Goal: Information Seeking & Learning: Learn about a topic

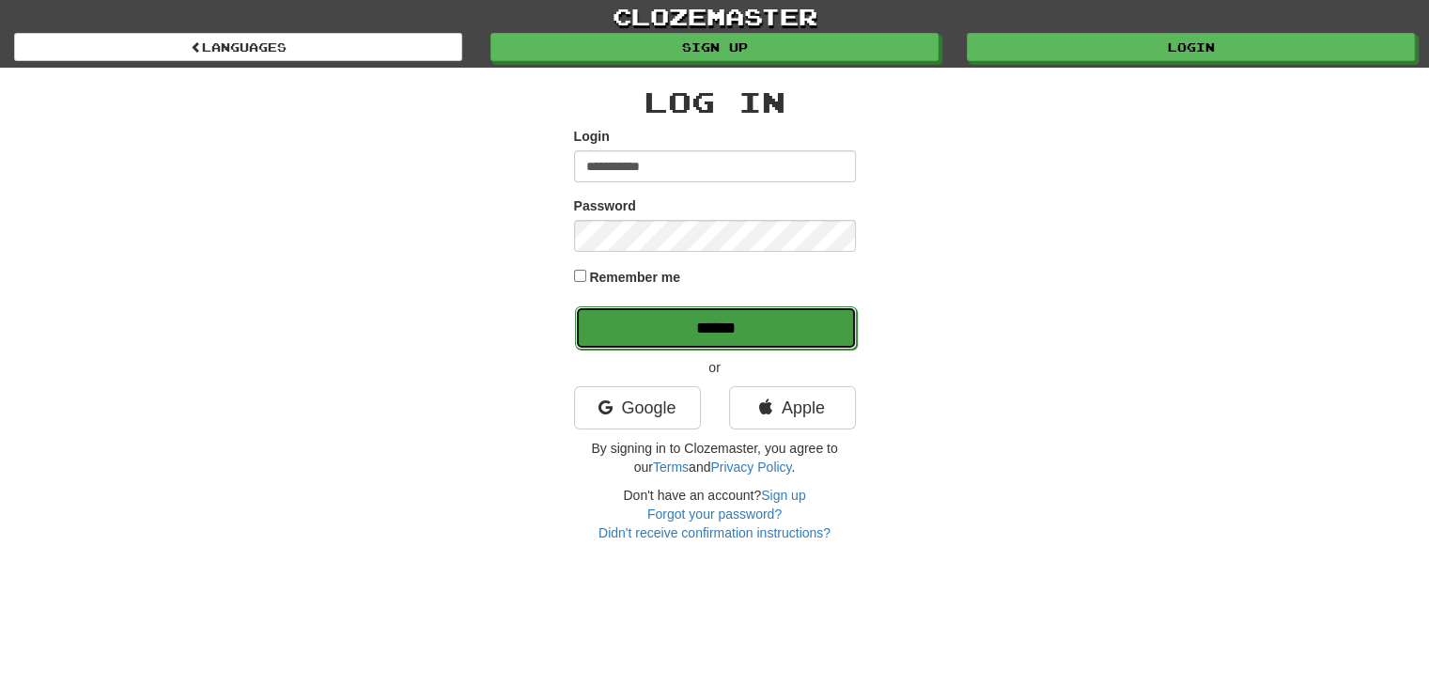
click at [752, 318] on input "******" at bounding box center [716, 327] width 282 height 43
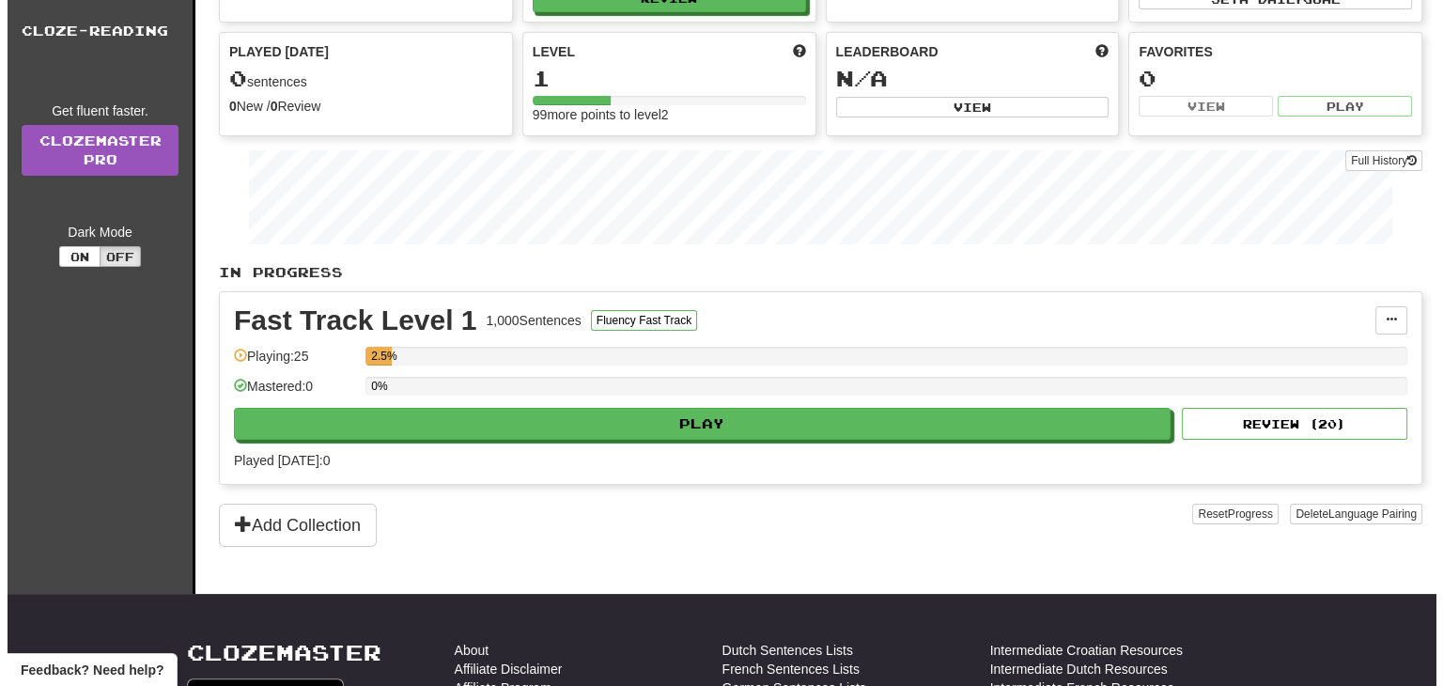
scroll to position [94, 0]
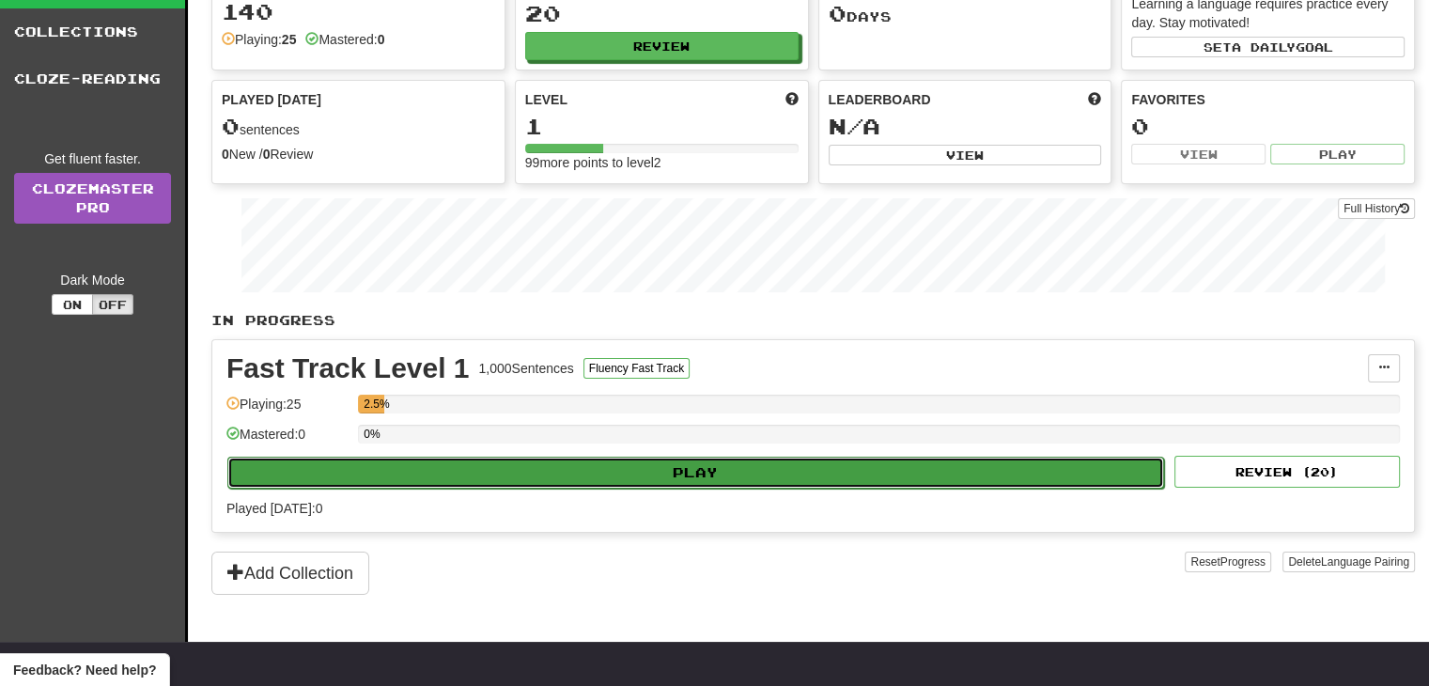
click at [688, 471] on button "Play" at bounding box center [695, 472] width 936 height 32
select select "**"
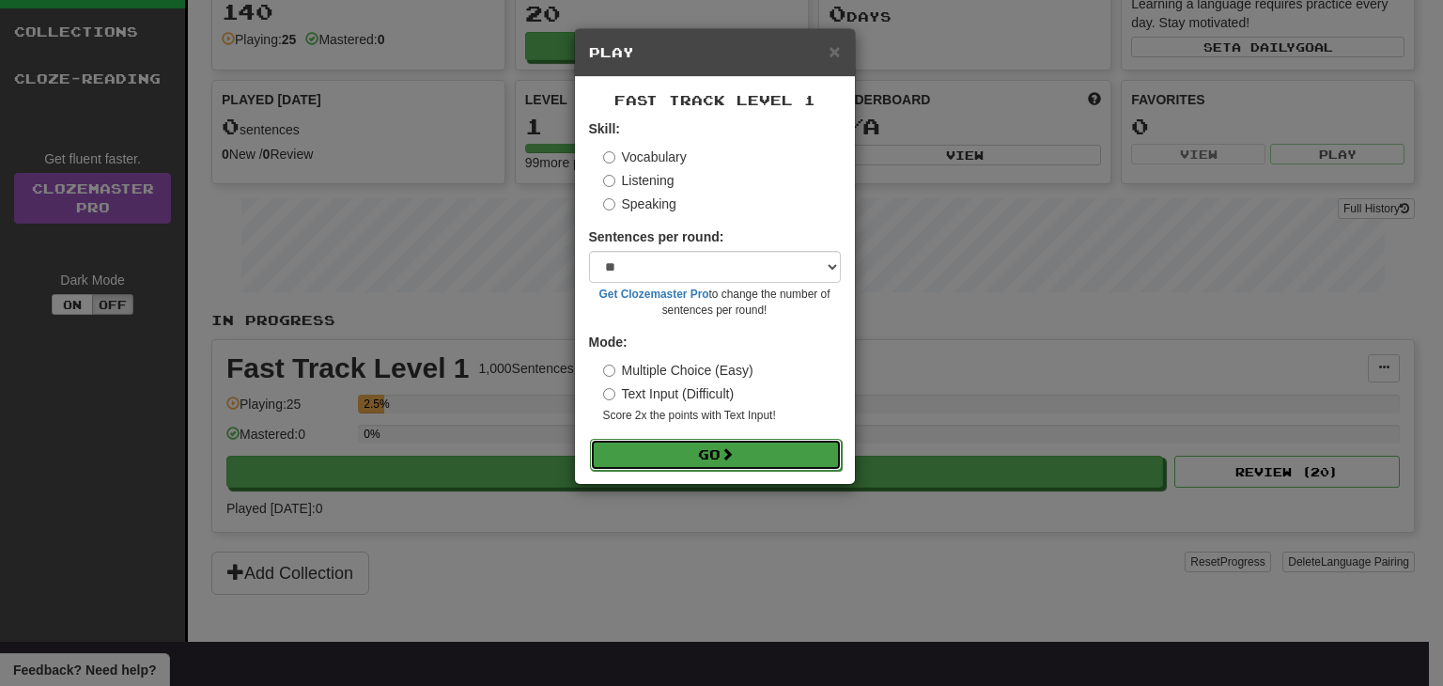
click at [692, 451] on button "Go" at bounding box center [716, 455] width 252 height 32
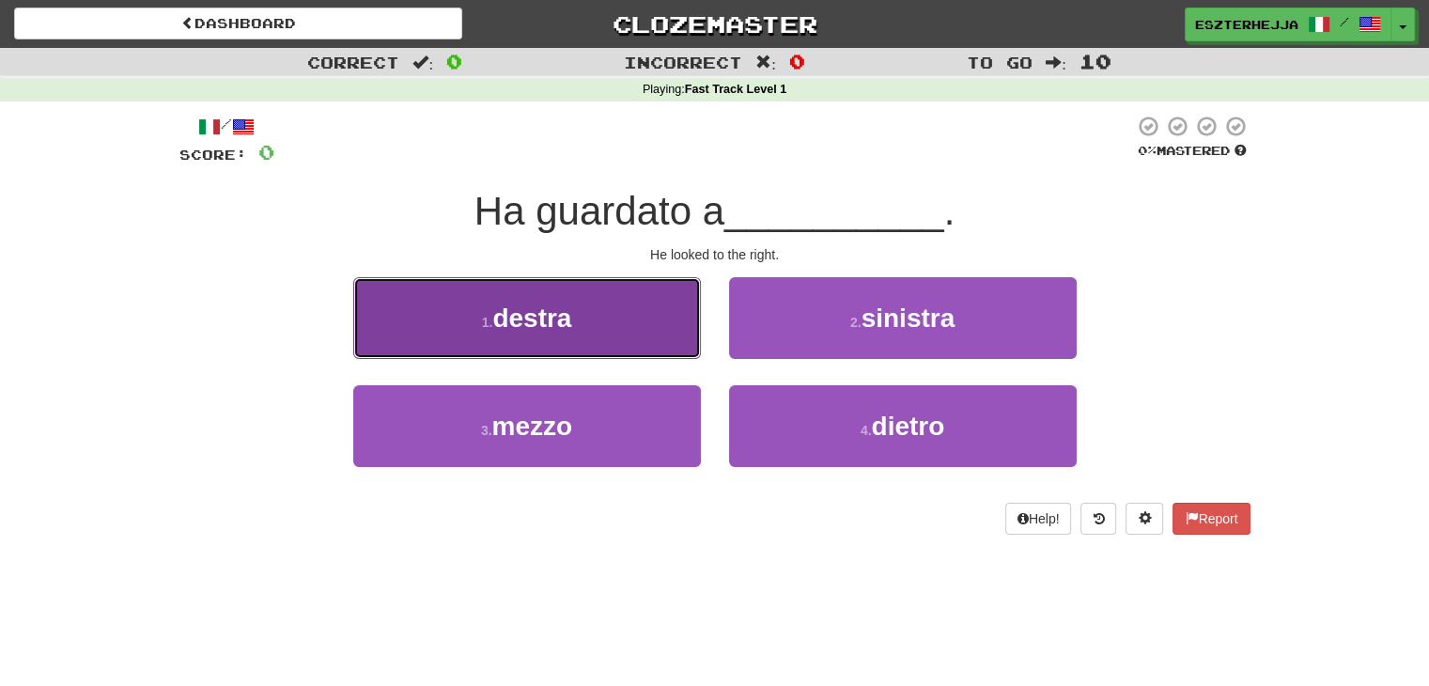
click at [572, 333] on button "1 . destra" at bounding box center [527, 318] width 348 height 82
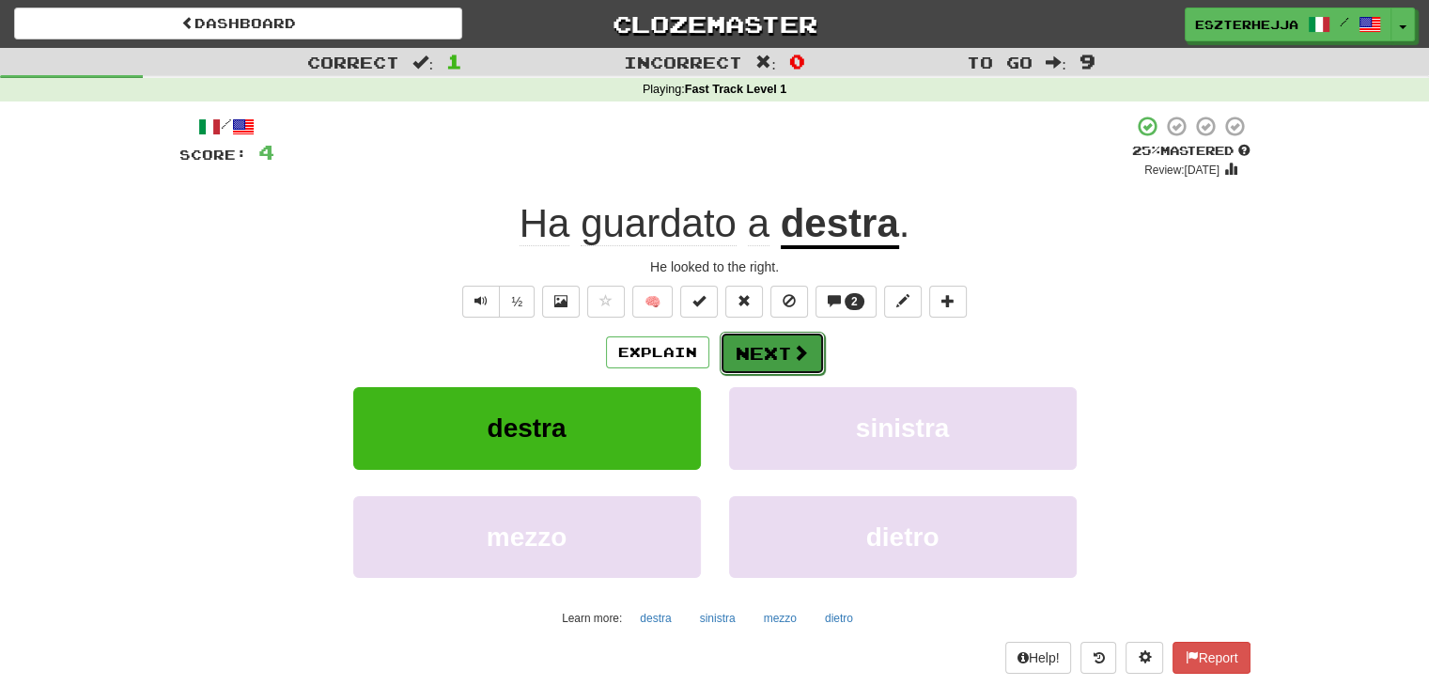
click at [754, 355] on button "Next" at bounding box center [771, 353] width 105 height 43
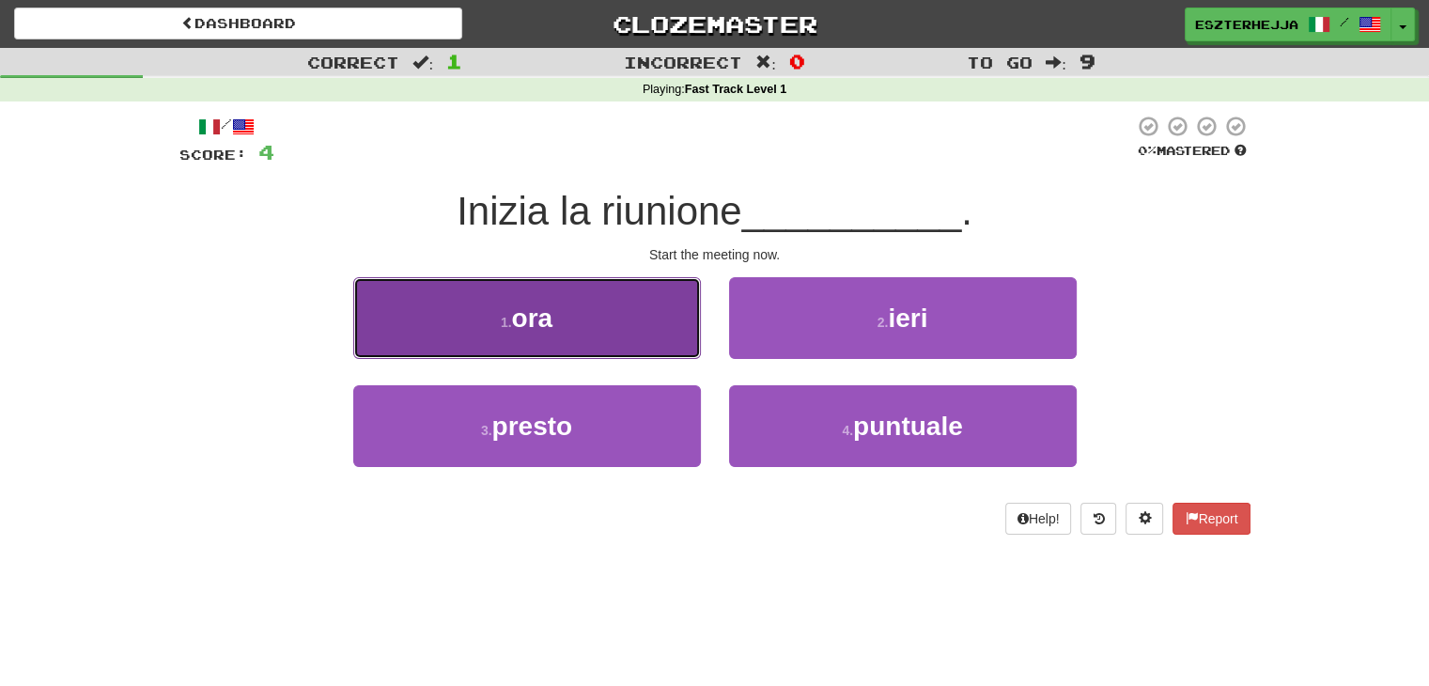
click at [542, 321] on span "ora" at bounding box center [532, 317] width 41 height 29
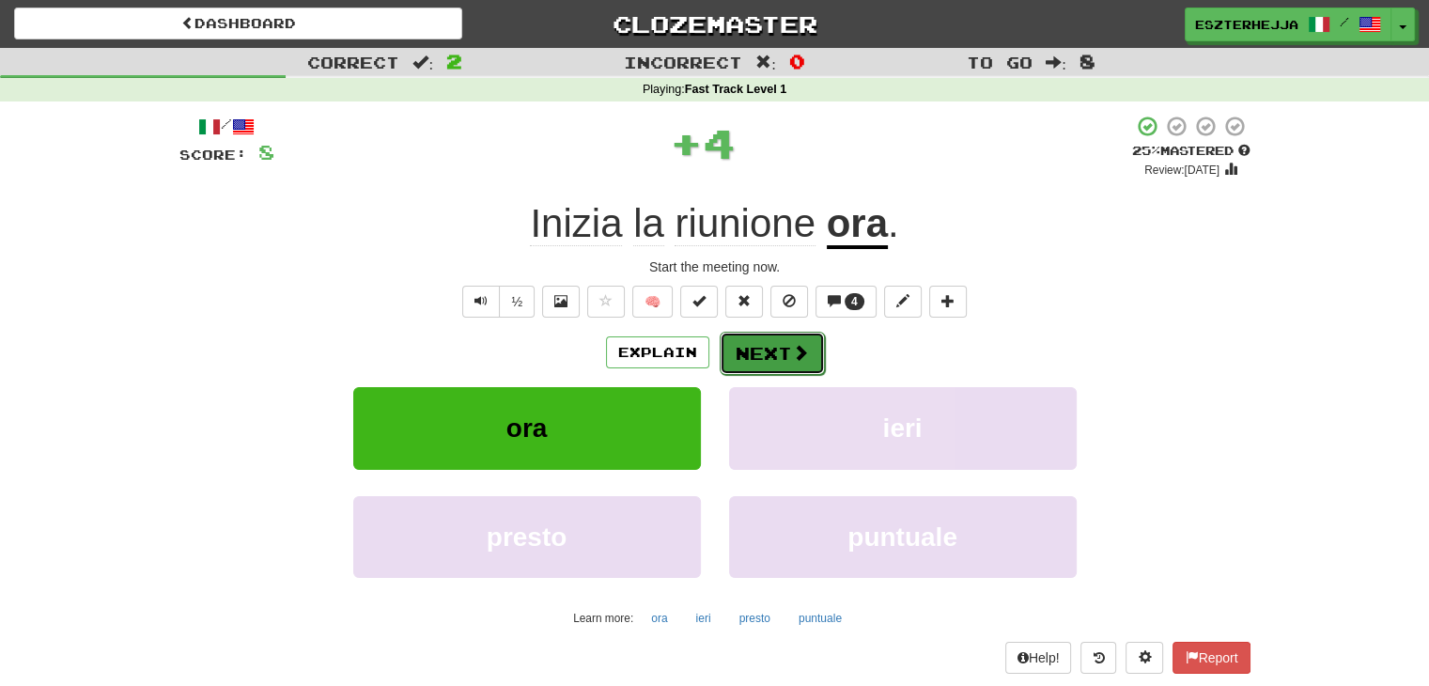
click at [759, 354] on button "Next" at bounding box center [771, 353] width 105 height 43
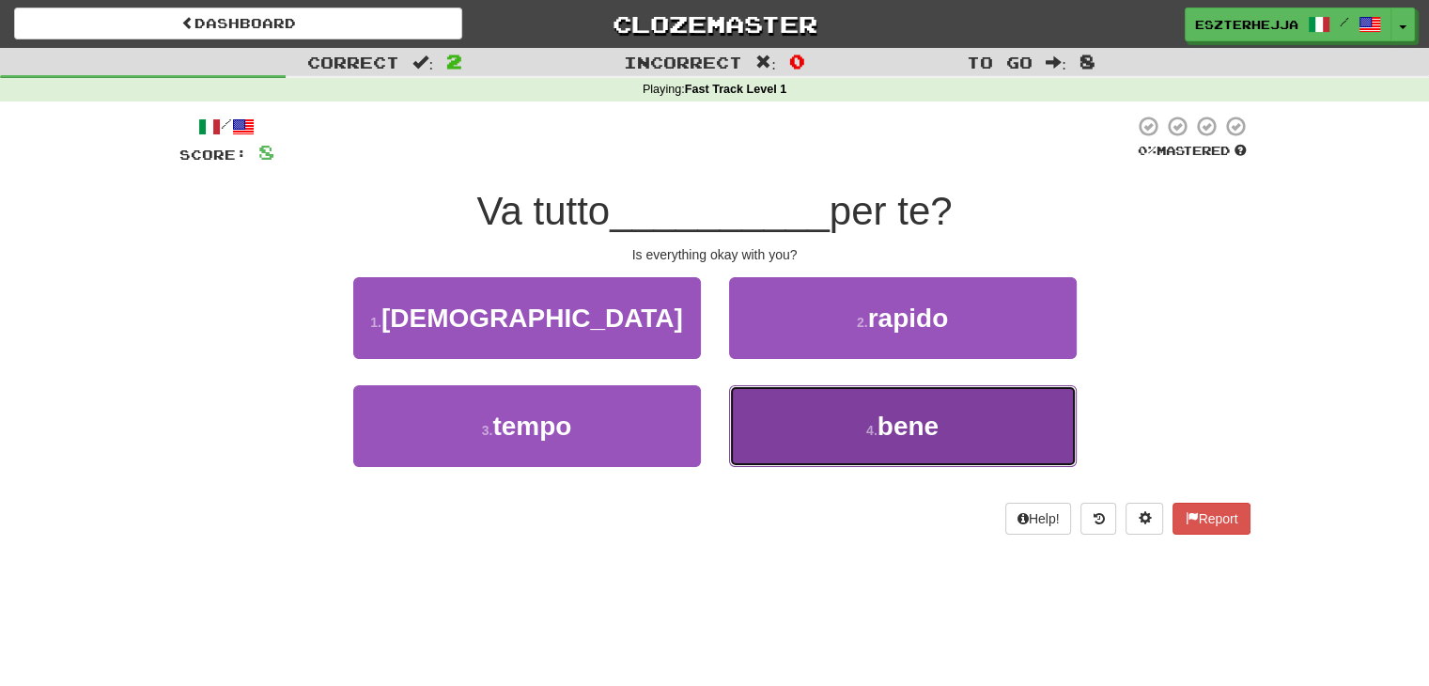
click at [880, 415] on span "bene" at bounding box center [907, 425] width 61 height 29
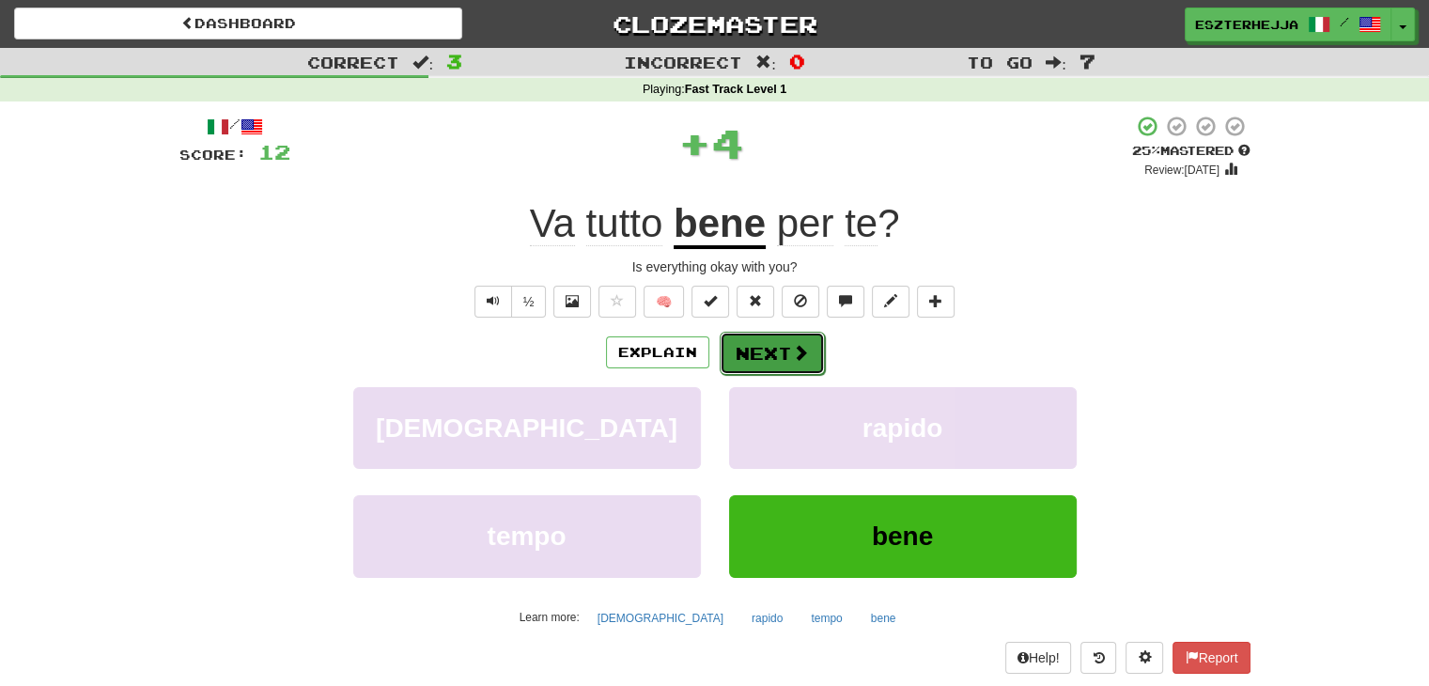
click at [792, 354] on span at bounding box center [800, 352] width 17 height 17
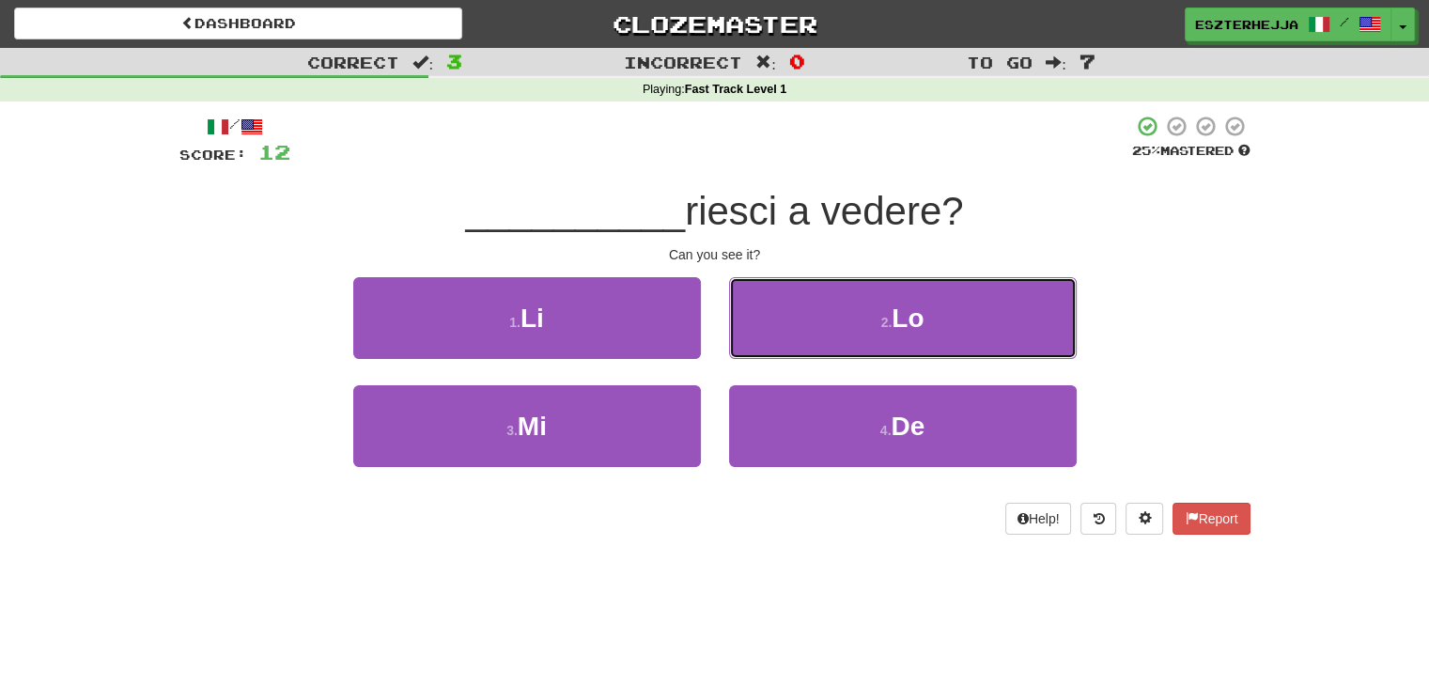
click at [899, 321] on span "Lo" at bounding box center [907, 317] width 32 height 29
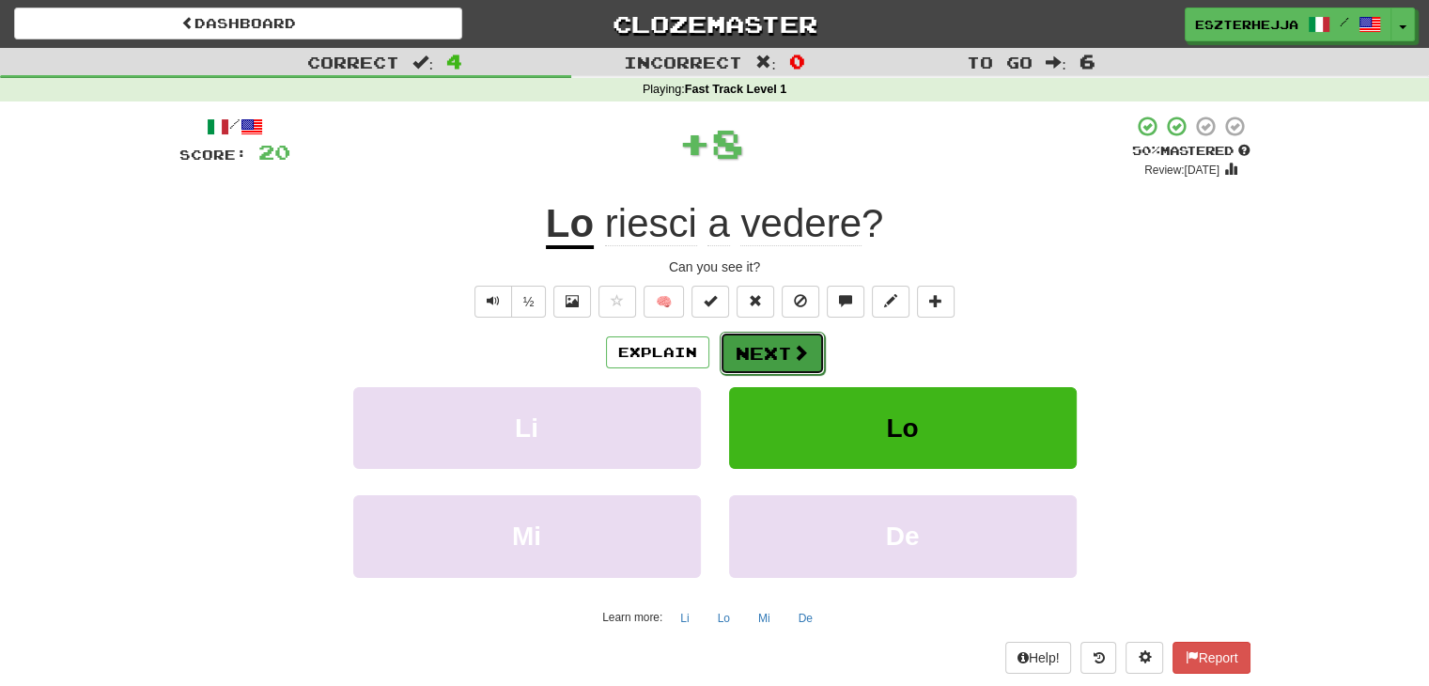
click at [804, 362] on button "Next" at bounding box center [771, 353] width 105 height 43
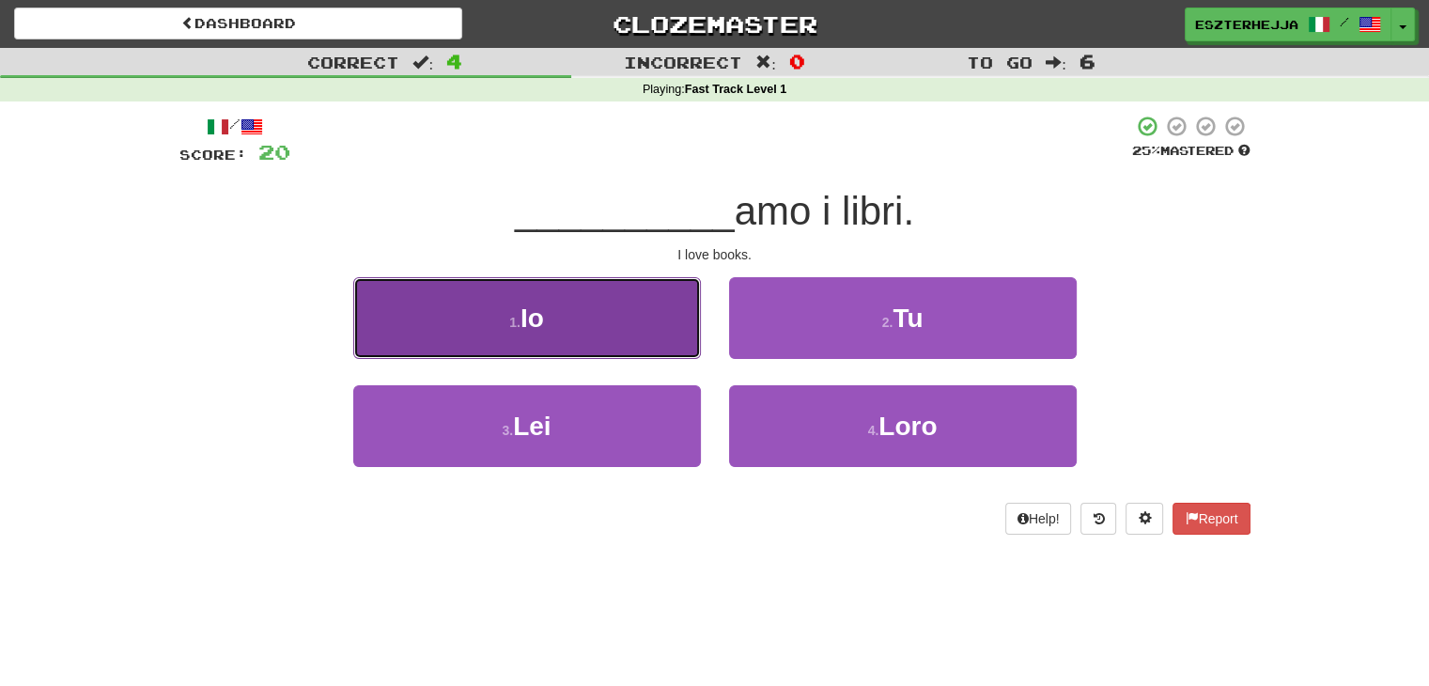
click at [530, 321] on span "Io" at bounding box center [531, 317] width 23 height 29
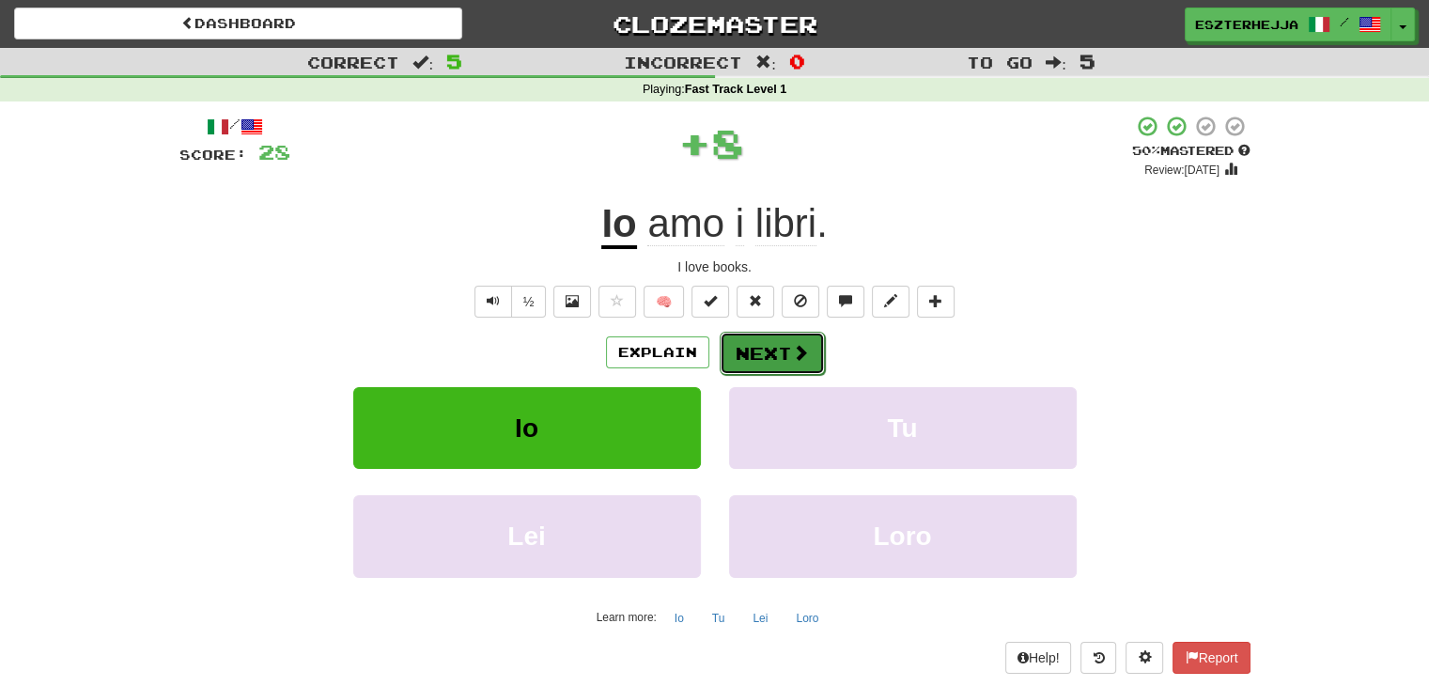
click at [772, 338] on button "Next" at bounding box center [771, 353] width 105 height 43
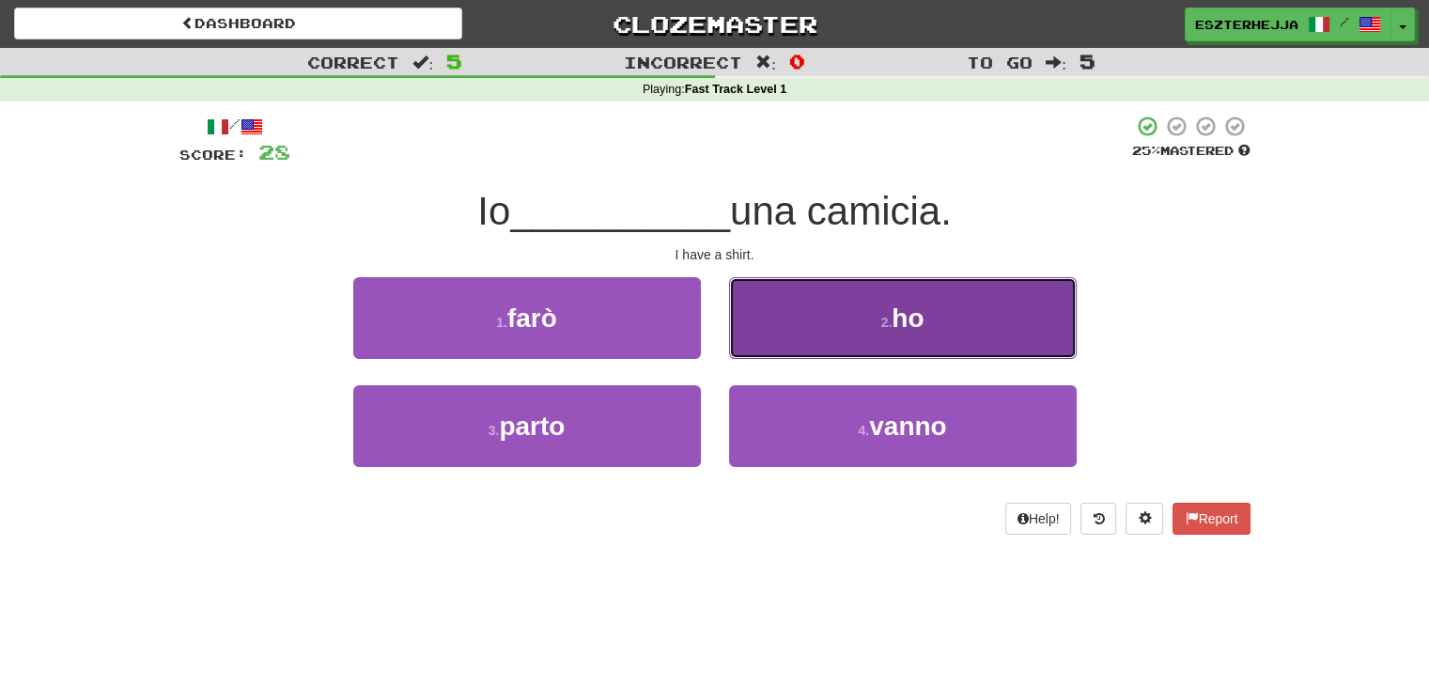
click at [902, 314] on span "ho" at bounding box center [907, 317] width 32 height 29
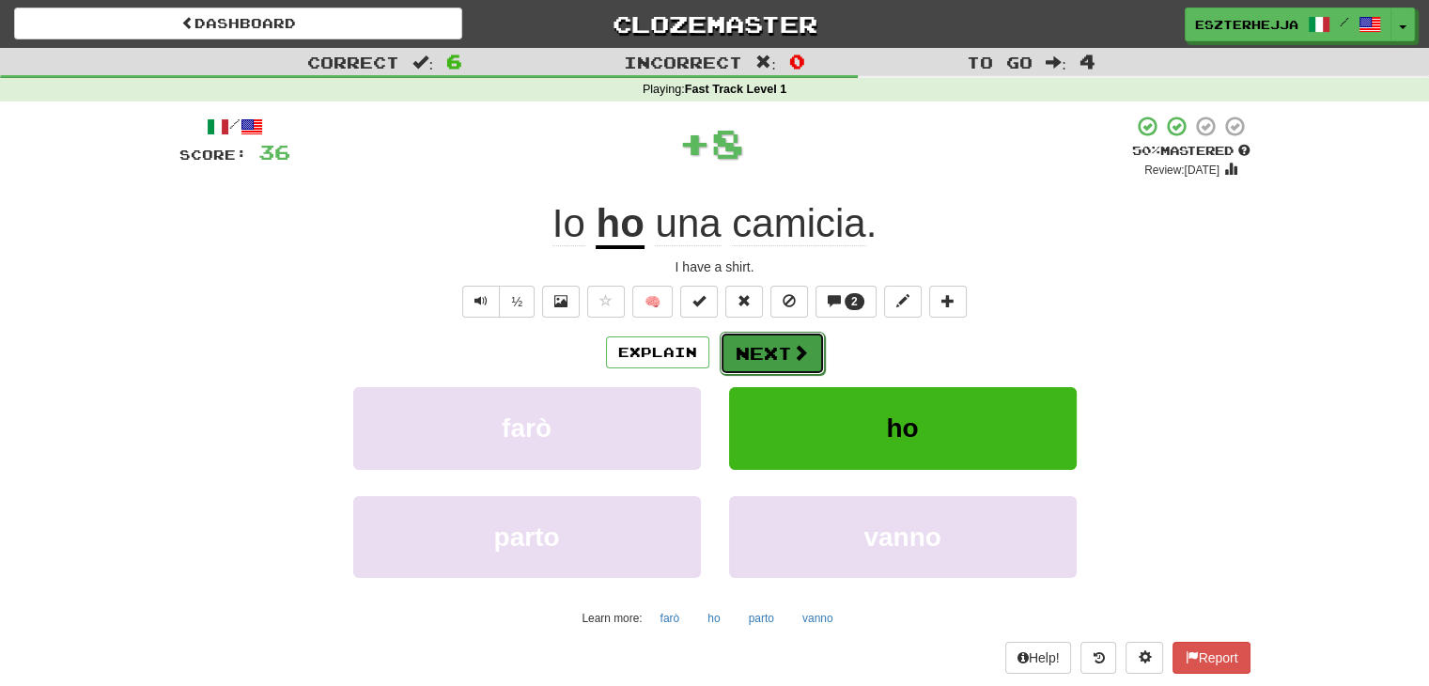
click at [787, 352] on button "Next" at bounding box center [771, 353] width 105 height 43
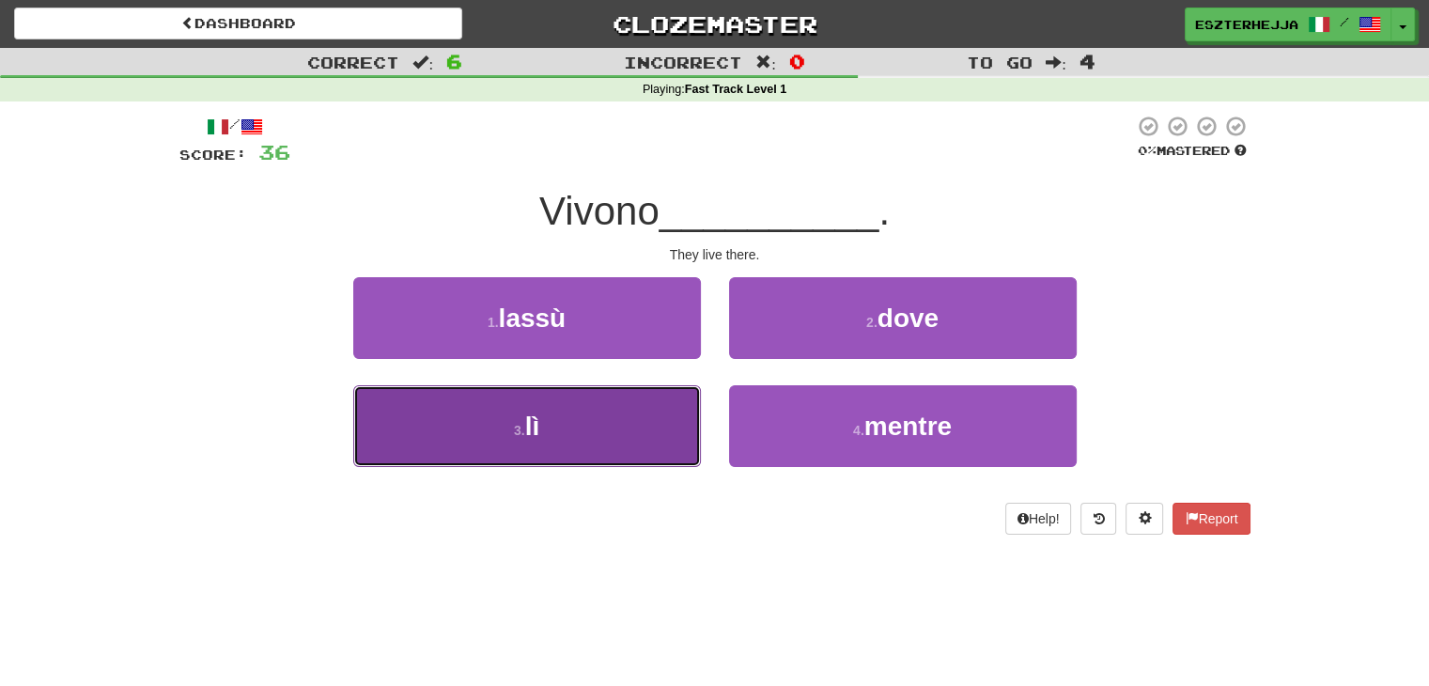
click at [588, 443] on button "3 . lì" at bounding box center [527, 426] width 348 height 82
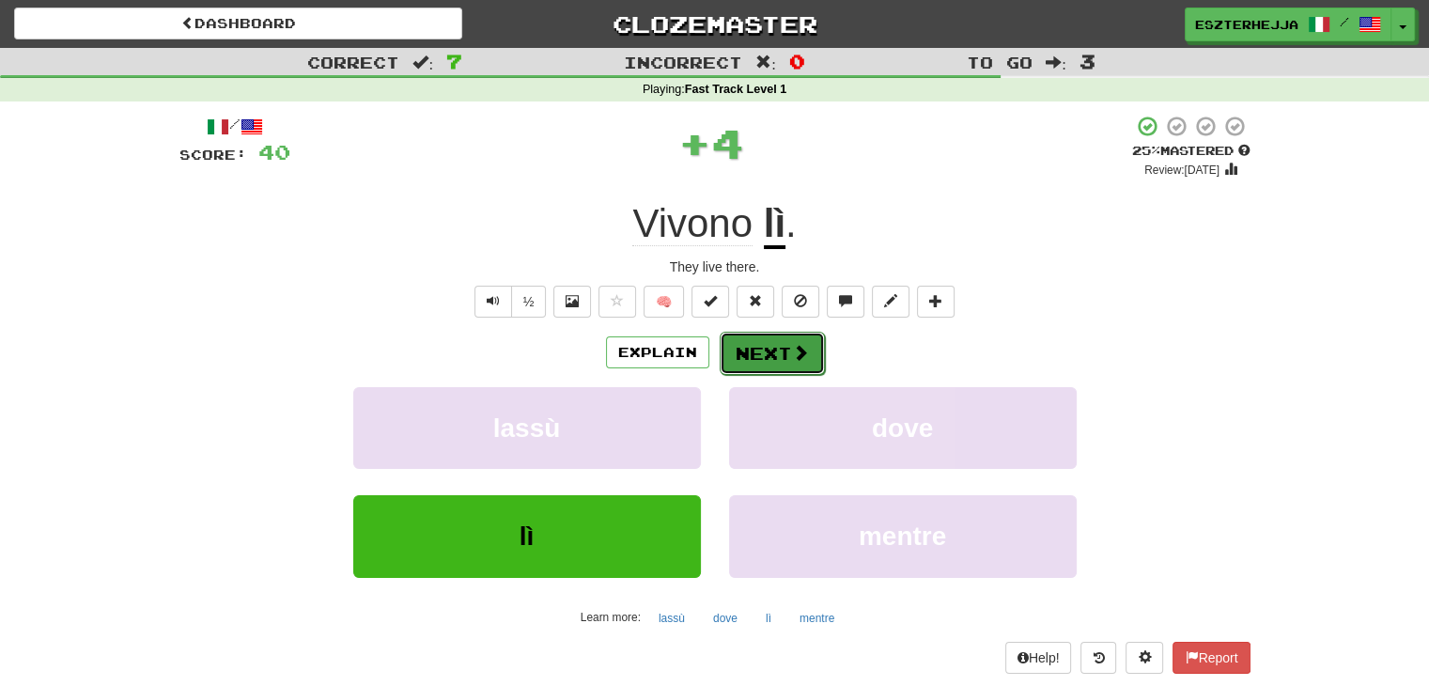
click at [748, 354] on button "Next" at bounding box center [771, 353] width 105 height 43
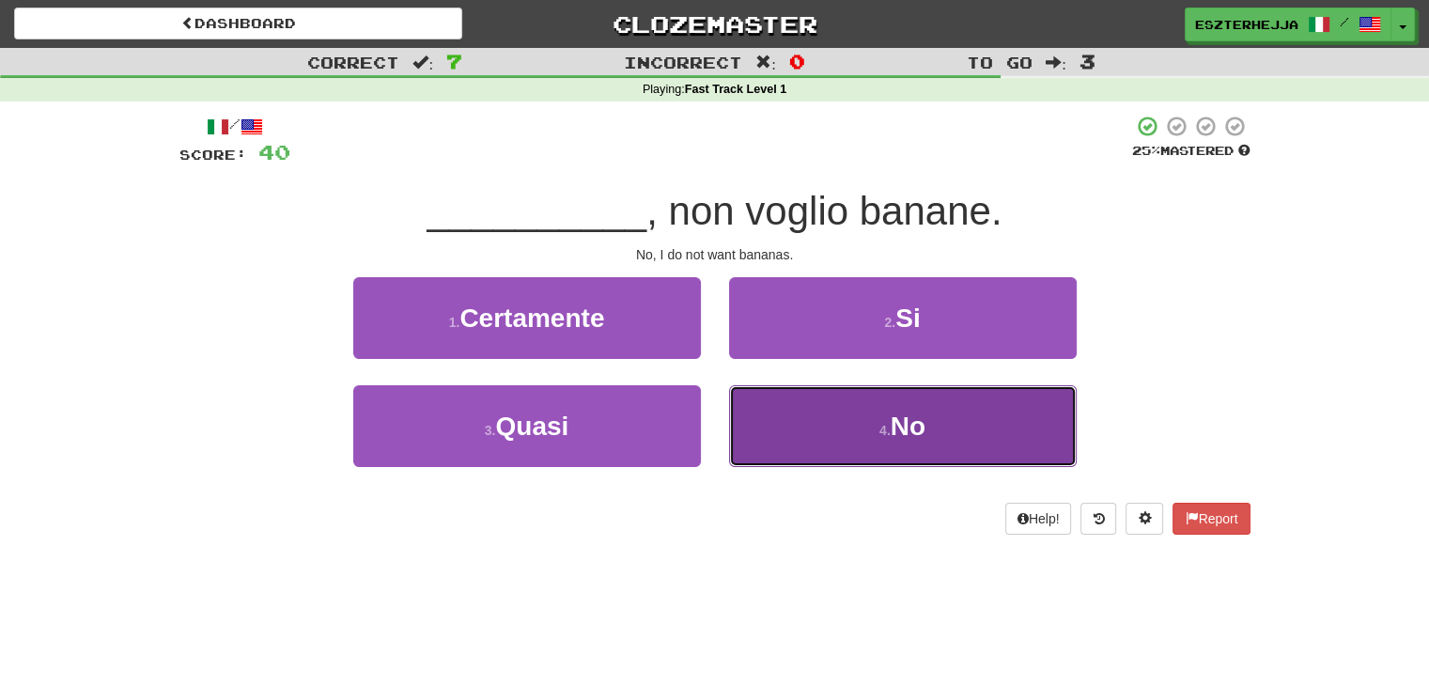
click at [943, 437] on button "4 . No" at bounding box center [903, 426] width 348 height 82
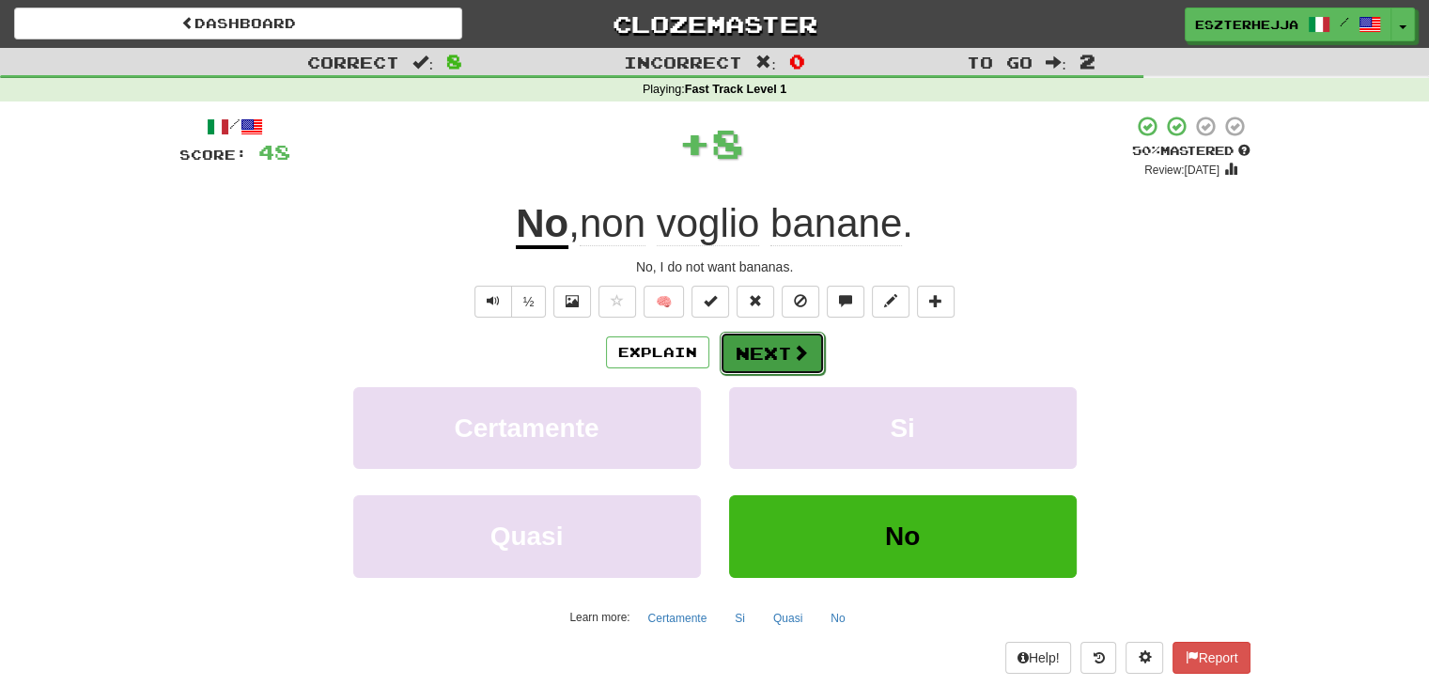
click at [806, 365] on button "Next" at bounding box center [771, 353] width 105 height 43
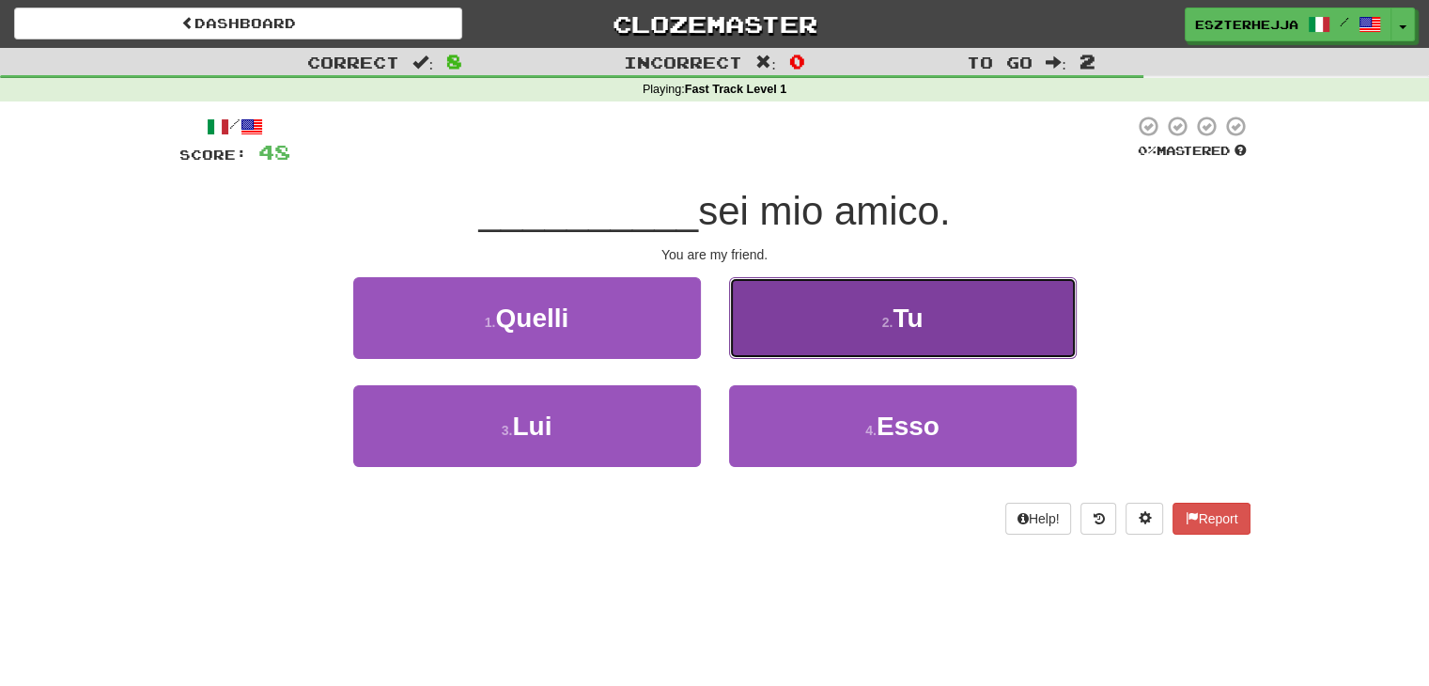
click at [840, 320] on button "2 . Tu" at bounding box center [903, 318] width 348 height 82
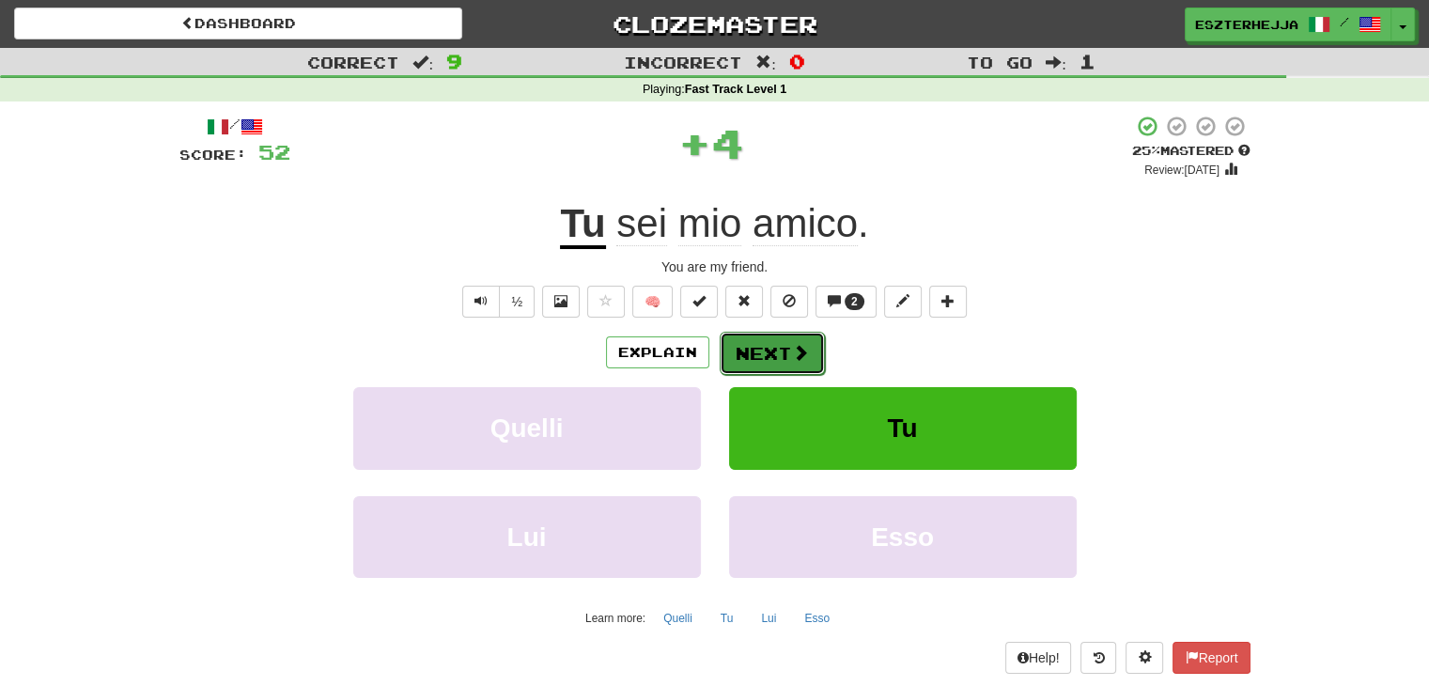
click at [788, 354] on button "Next" at bounding box center [771, 353] width 105 height 43
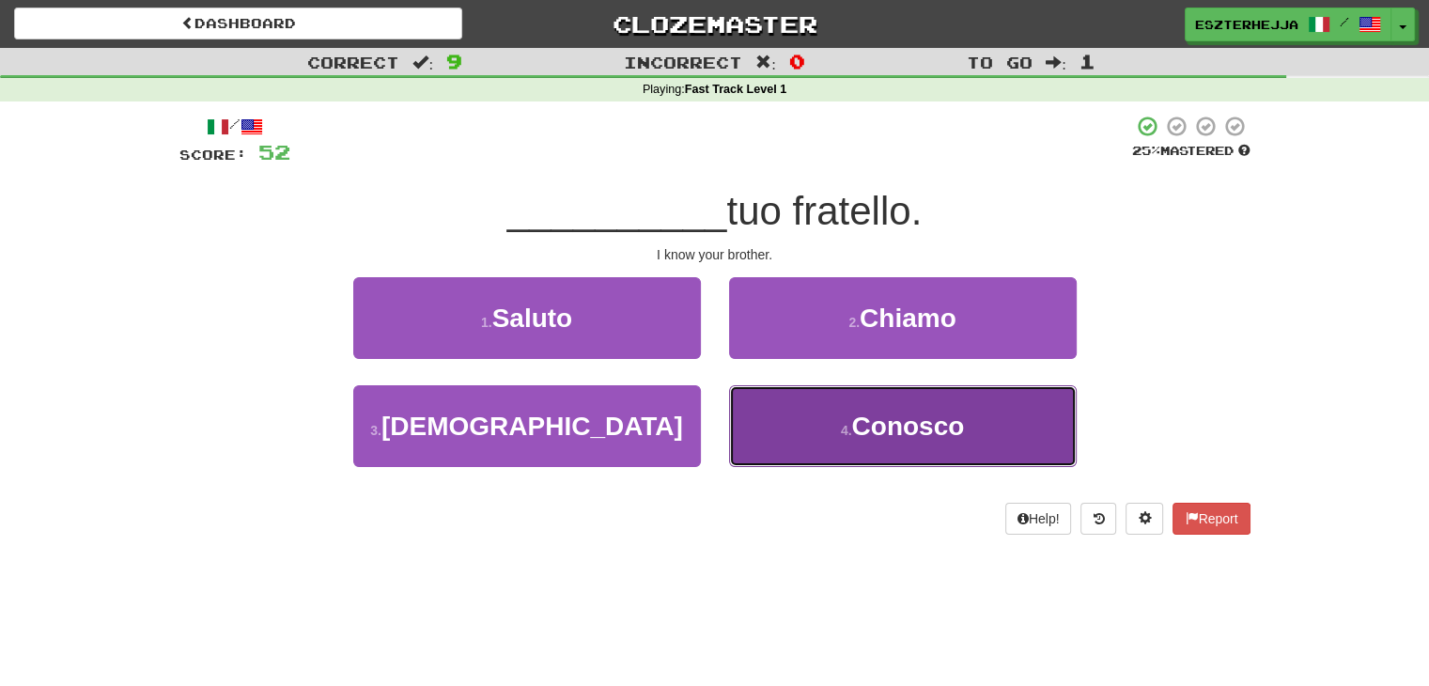
click at [873, 425] on span "Conosco" at bounding box center [907, 425] width 113 height 29
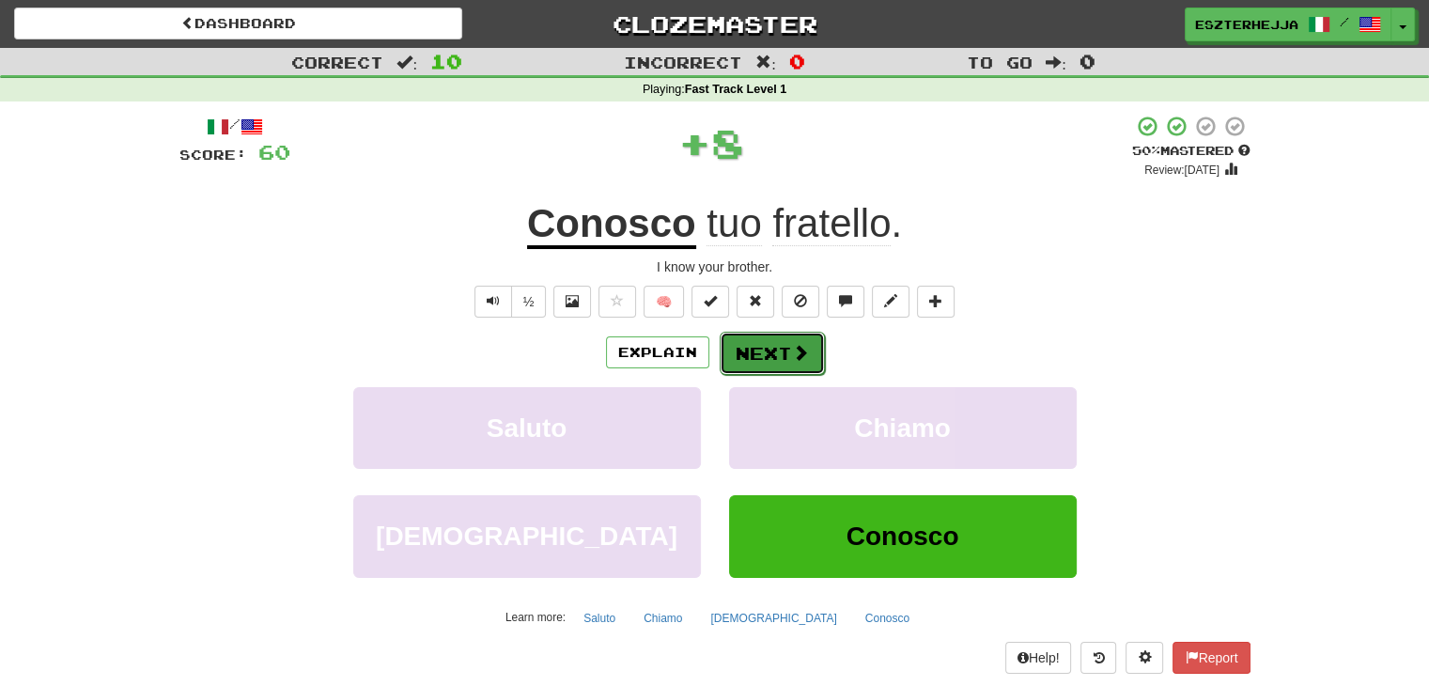
click at [792, 361] on span at bounding box center [800, 352] width 17 height 17
